Goal: Task Accomplishment & Management: Complete application form

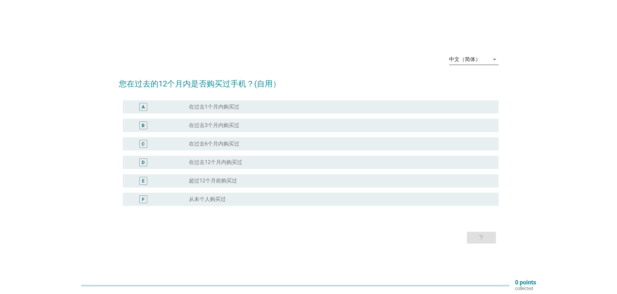
click at [492, 58] on icon "arrow_drop_down" at bounding box center [495, 59] width 8 height 8
click at [475, 69] on div "English" at bounding box center [473, 65] width 39 height 16
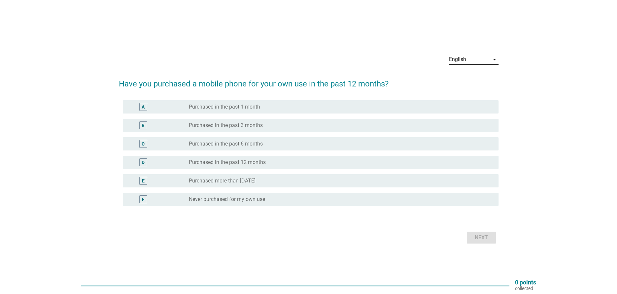
click at [197, 183] on label "Purchased more than [DATE]" at bounding box center [222, 181] width 67 height 7
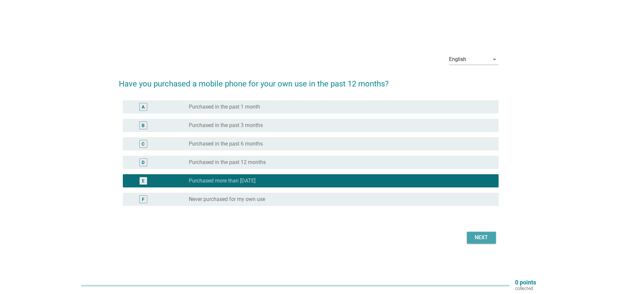
click at [483, 239] on div "Next" at bounding box center [481, 238] width 18 height 8
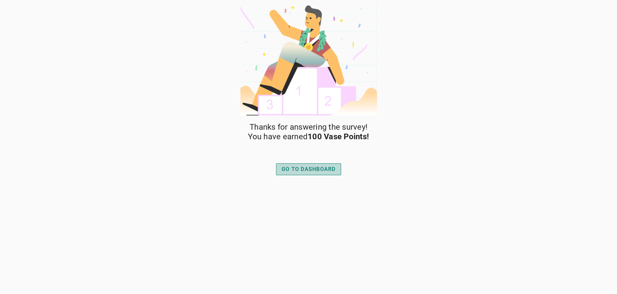
click at [312, 165] on div "GO TO DASHBOARD" at bounding box center [309, 169] width 54 height 8
